Goal: Task Accomplishment & Management: Use online tool/utility

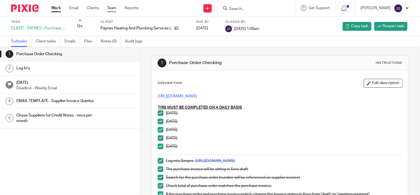
click at [114, 9] on link "Team" at bounding box center [111, 8] width 9 height 6
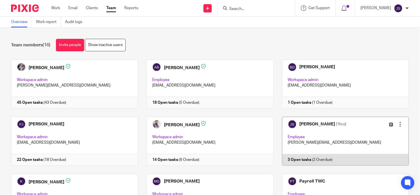
click at [297, 158] on link at bounding box center [341, 141] width 135 height 49
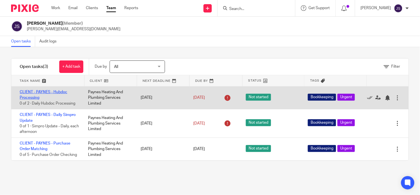
click at [32, 91] on link "CLIENT - PAYNES - Hubdoc Processing" at bounding box center [44, 94] width 48 height 9
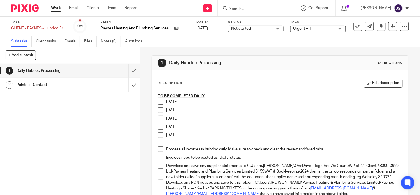
scroll to position [31, 0]
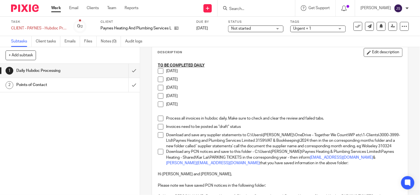
click at [159, 74] on li "Monday" at bounding box center [280, 72] width 244 height 8
click at [158, 81] on span at bounding box center [161, 79] width 6 height 6
click at [158, 72] on span at bounding box center [161, 71] width 6 height 6
click at [158, 92] on li "Wednesday" at bounding box center [280, 89] width 244 height 8
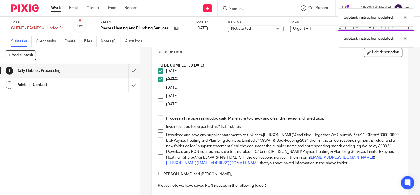
click at [158, 87] on span at bounding box center [161, 88] width 6 height 6
click at [158, 95] on span at bounding box center [161, 96] width 6 height 6
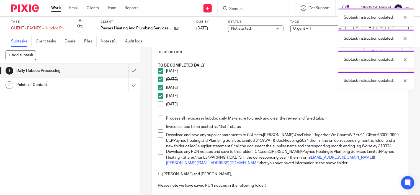
click at [158, 103] on span at bounding box center [161, 104] width 6 height 6
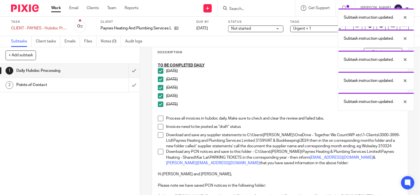
click at [159, 118] on span at bounding box center [161, 118] width 6 height 6
click at [158, 124] on span at bounding box center [161, 127] width 6 height 6
click at [158, 133] on span at bounding box center [161, 135] width 6 height 6
click at [159, 154] on span at bounding box center [161, 152] width 6 height 6
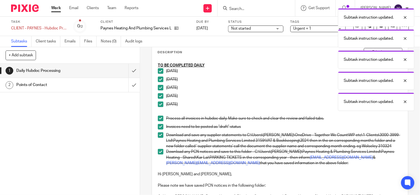
scroll to position [123, 0]
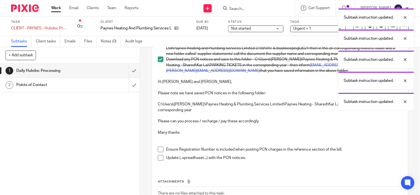
click at [159, 152] on span at bounding box center [161, 149] width 6 height 6
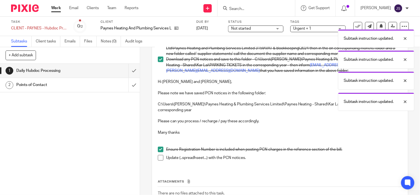
click at [159, 160] on span at bounding box center [161, 158] width 6 height 6
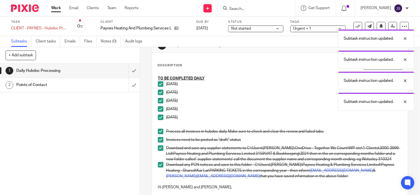
scroll to position [31, 0]
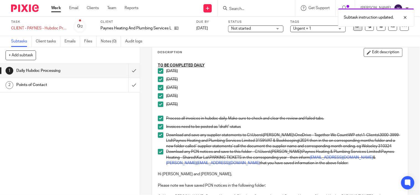
drag, startPoint x: 354, startPoint y: 30, endPoint x: 333, endPoint y: 50, distance: 29.0
click at [354, 29] on button at bounding box center [358, 26] width 9 height 9
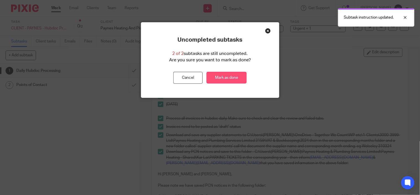
click at [217, 77] on link "Mark as done" at bounding box center [227, 78] width 40 height 12
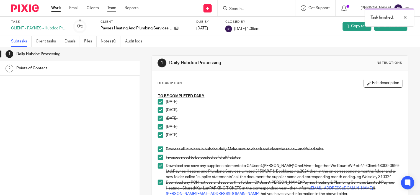
click at [115, 9] on link "Team" at bounding box center [111, 8] width 9 height 6
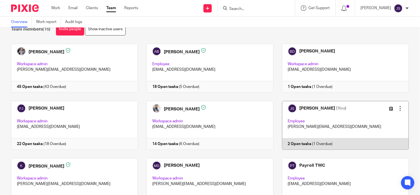
scroll to position [31, 0]
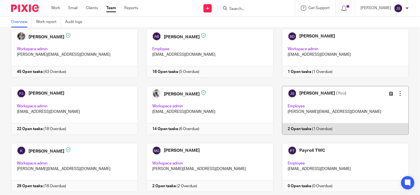
click at [288, 130] on link at bounding box center [341, 110] width 135 height 49
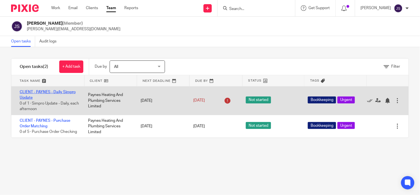
click at [53, 90] on link "CLIENT - PAYNES - Daily Simpro Update" at bounding box center [48, 94] width 56 height 9
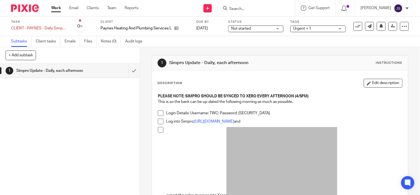
scroll to position [31, 0]
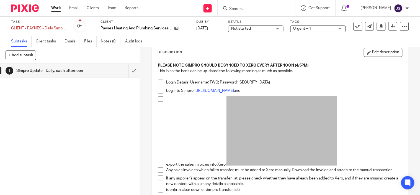
click at [158, 83] on span at bounding box center [161, 82] width 6 height 6
click at [158, 89] on span at bounding box center [161, 91] width 6 height 6
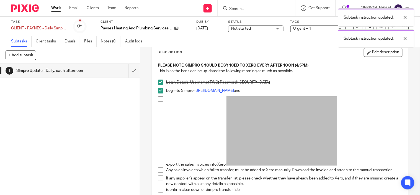
click at [158, 96] on span at bounding box center [161, 99] width 6 height 6
click at [159, 168] on span at bounding box center [161, 170] width 6 height 6
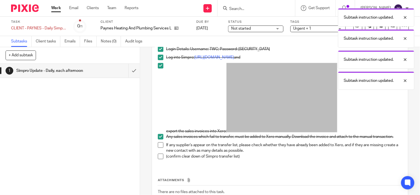
scroll to position [105, 0]
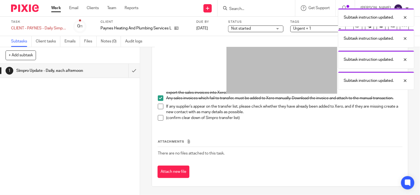
click at [158, 107] on span at bounding box center [161, 107] width 6 height 6
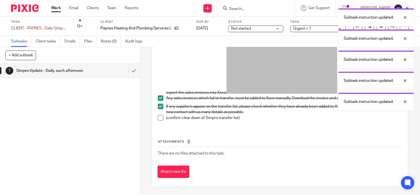
click at [158, 119] on span at bounding box center [161, 118] width 6 height 6
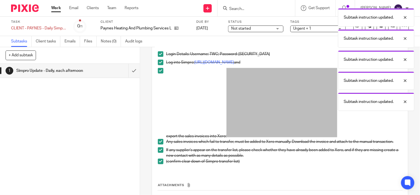
scroll to position [0, 0]
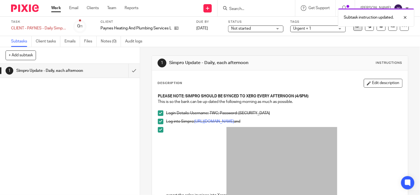
click at [355, 28] on icon at bounding box center [358, 27] width 6 height 6
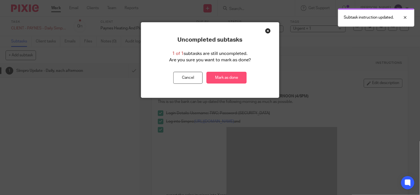
click at [240, 80] on link "Mark as done" at bounding box center [227, 78] width 40 height 12
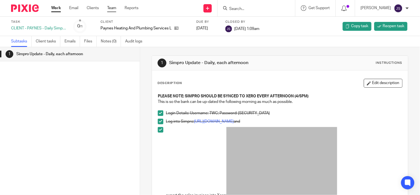
click at [112, 6] on link "Team" at bounding box center [111, 8] width 9 height 6
